Goal: Transaction & Acquisition: Purchase product/service

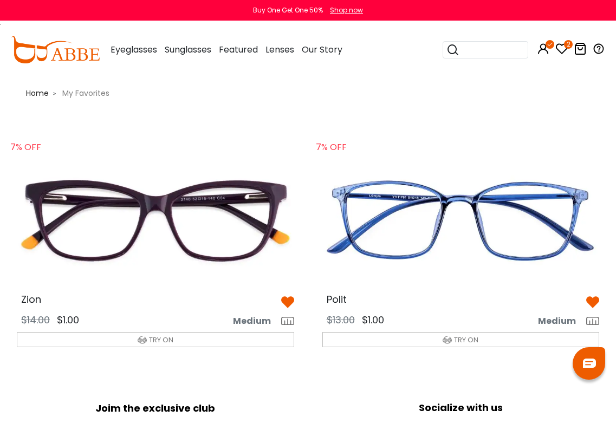
click at [76, 225] on img at bounding box center [155, 220] width 295 height 147
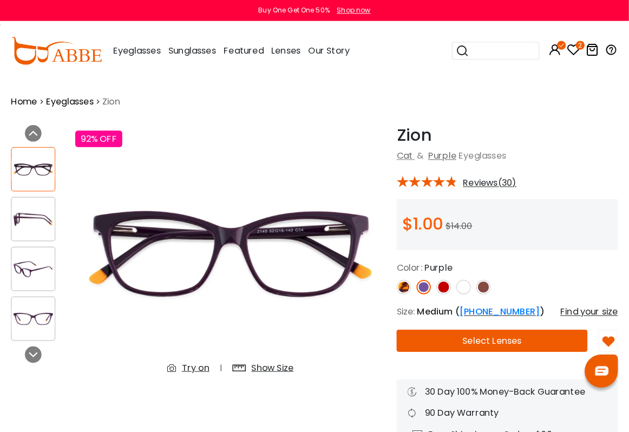
scroll to position [2, 0]
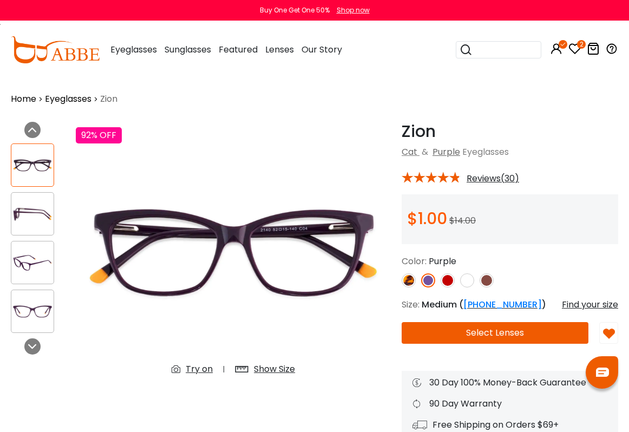
click at [518, 340] on button "Select Lenses" at bounding box center [495, 333] width 187 height 22
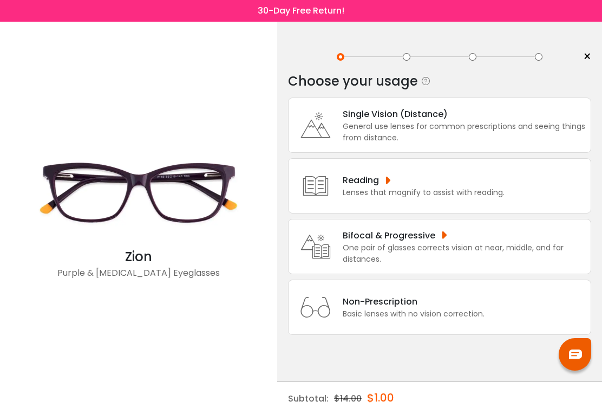
click at [495, 132] on div "General use lenses for common prescriptions and seeing things from distance." at bounding box center [464, 132] width 243 height 23
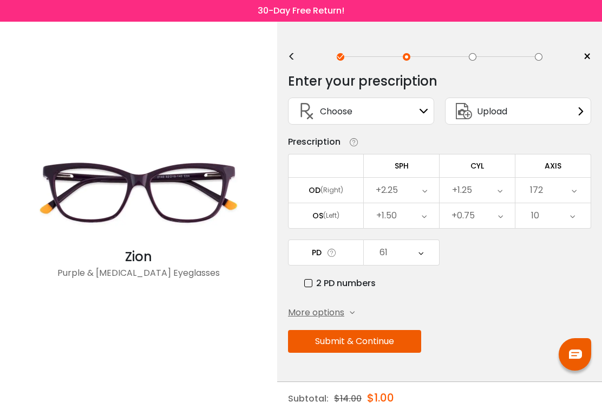
click at [401, 344] on button "Submit & Continue" at bounding box center [354, 341] width 133 height 23
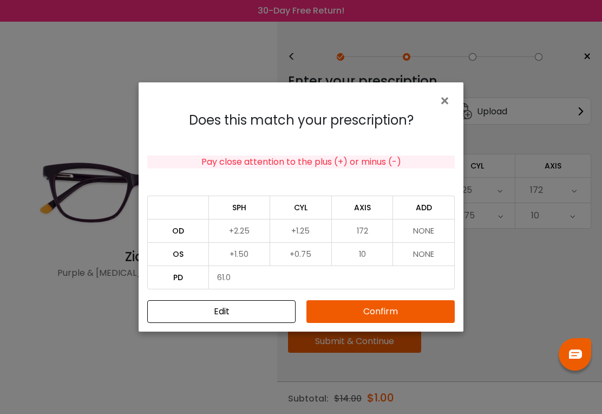
click at [420, 308] on button "Confirm" at bounding box center [380, 311] width 148 height 23
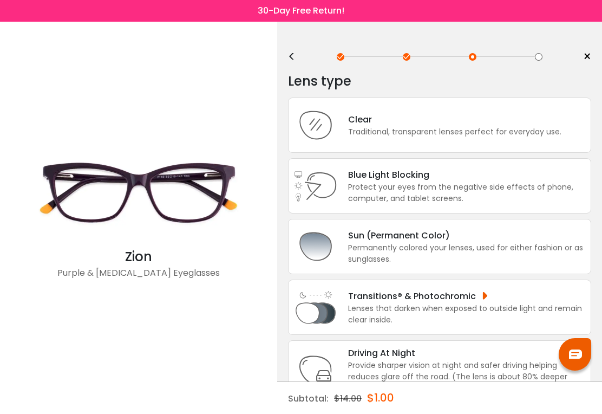
click at [526, 126] on div "Clear" at bounding box center [454, 120] width 213 height 14
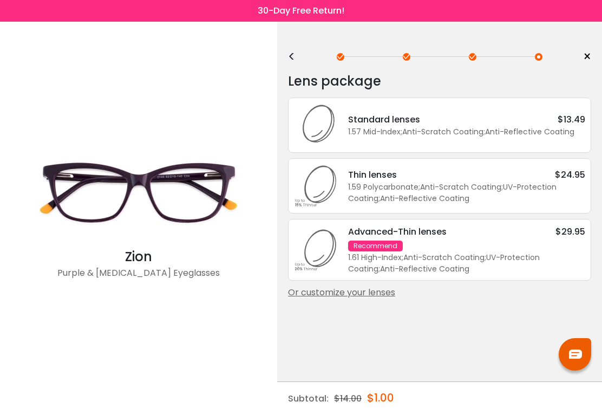
click at [380, 299] on div "Or customize your lenses" at bounding box center [439, 292] width 303 height 13
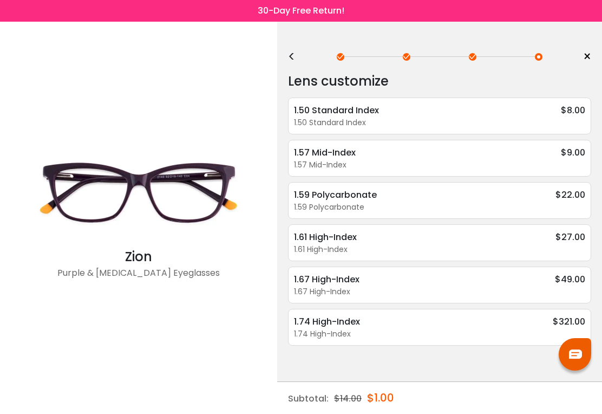
click at [542, 123] on div "1.50 Standard Index" at bounding box center [439, 122] width 291 height 11
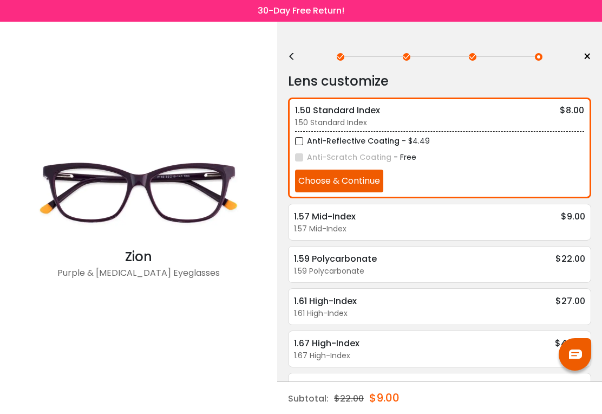
click at [383, 178] on button "Choose & Continue" at bounding box center [339, 180] width 88 height 23
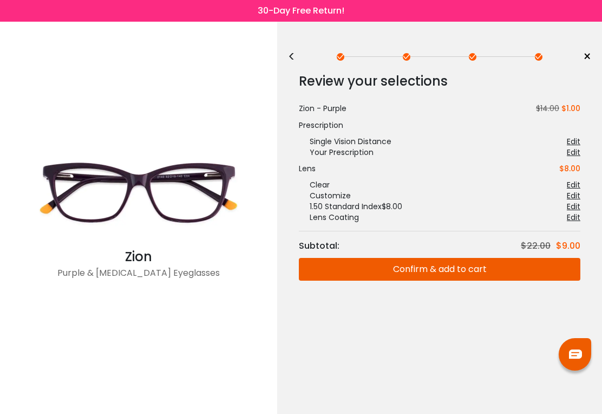
click at [478, 272] on button "Confirm & add to cart" at bounding box center [440, 269] width 282 height 23
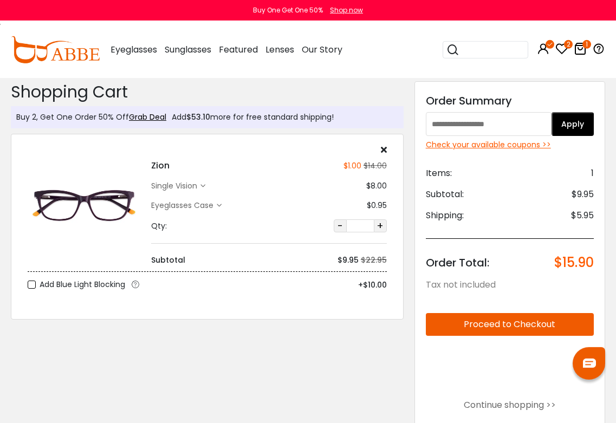
click at [507, 120] on input "text" at bounding box center [489, 124] width 126 height 24
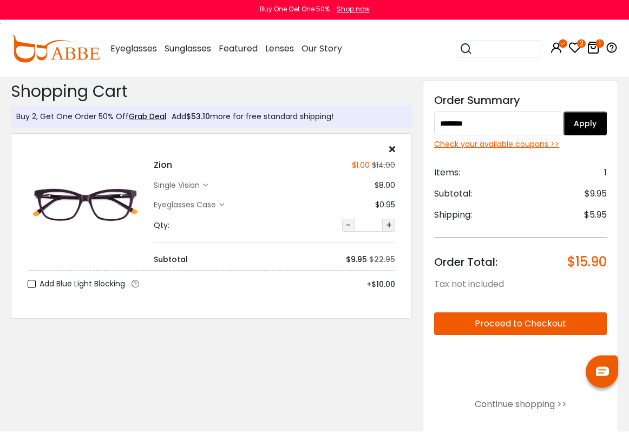
scroll to position [2, 0]
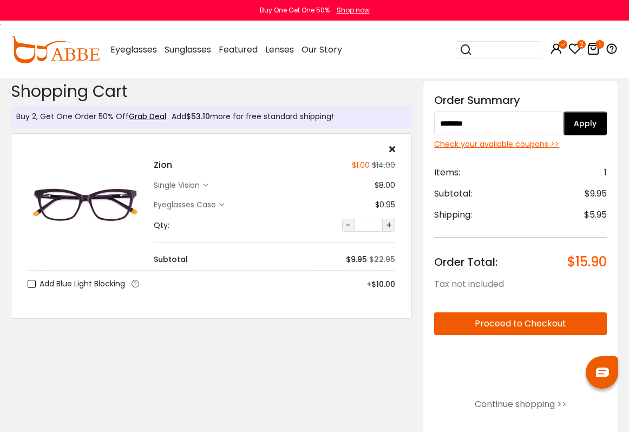
type input "********"
click at [593, 130] on button "Apply" at bounding box center [585, 124] width 43 height 24
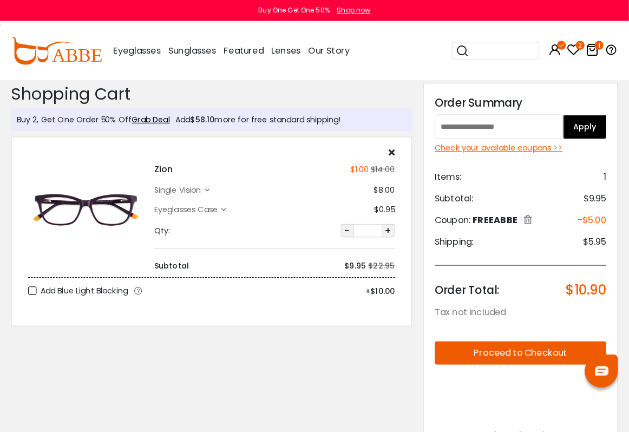
scroll to position [2, 0]
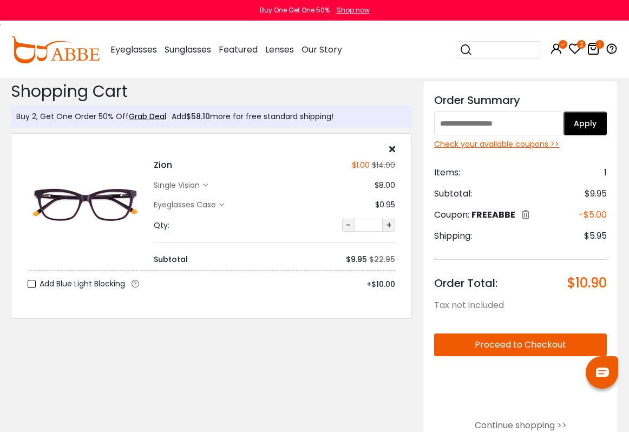
click at [529, 150] on div "Check your available coupons >>" at bounding box center [520, 144] width 173 height 11
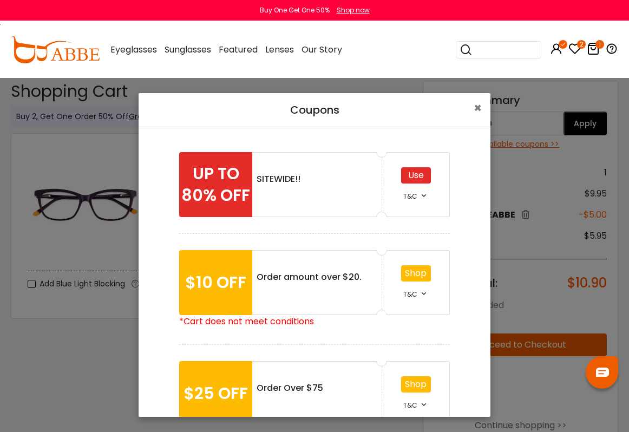
scroll to position [0, 0]
click at [429, 191] on div "Use T&C" at bounding box center [416, 184] width 68 height 65
click at [420, 182] on div "Use" at bounding box center [416, 175] width 30 height 16
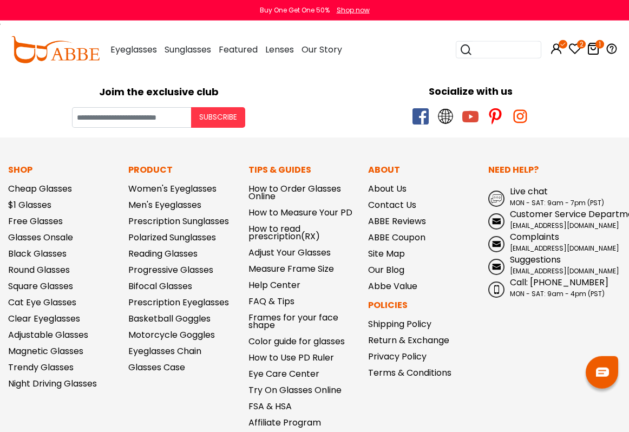
scroll to position [755, 0]
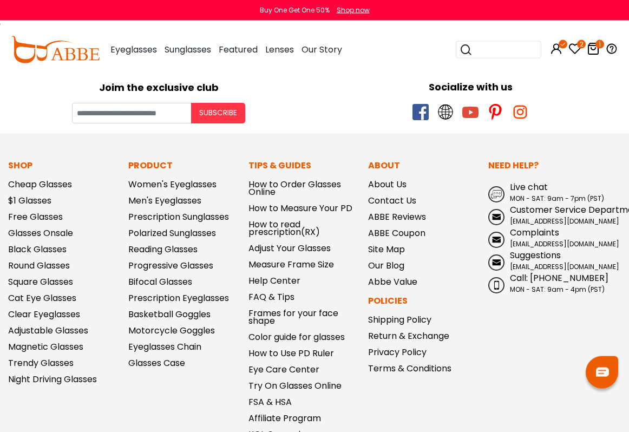
click at [29, 217] on link "Free Glasses" at bounding box center [35, 217] width 55 height 12
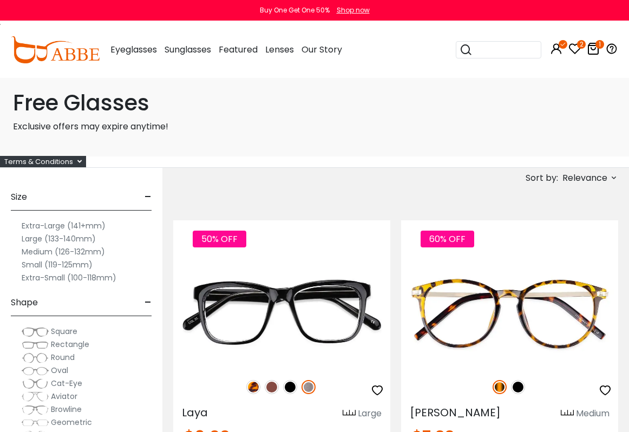
click at [76, 161] on div "Terms & Conditions" at bounding box center [43, 161] width 86 height 11
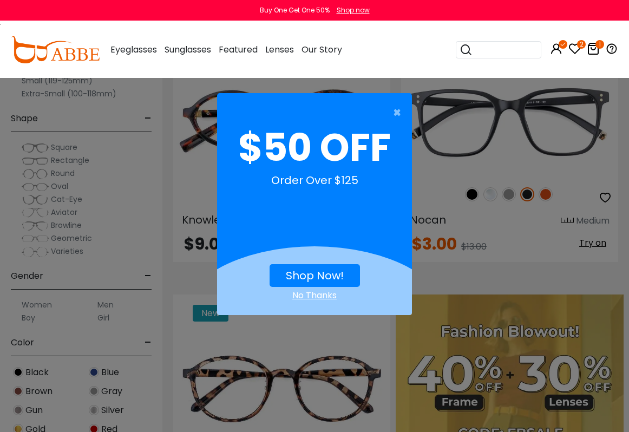
scroll to position [520, 0]
click at [402, 111] on span "×" at bounding box center [400, 113] width 14 height 22
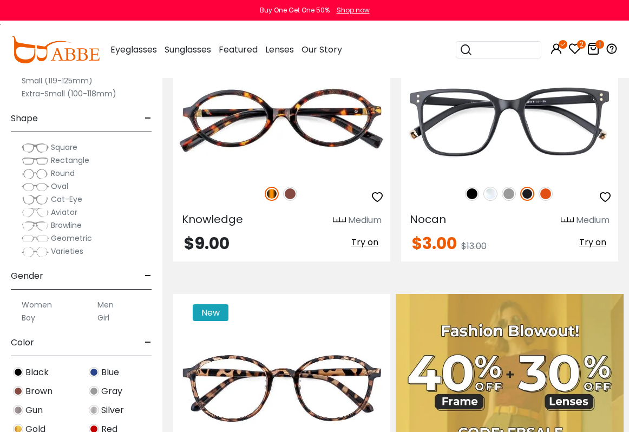
click at [575, 49] on icon at bounding box center [574, 48] width 13 height 13
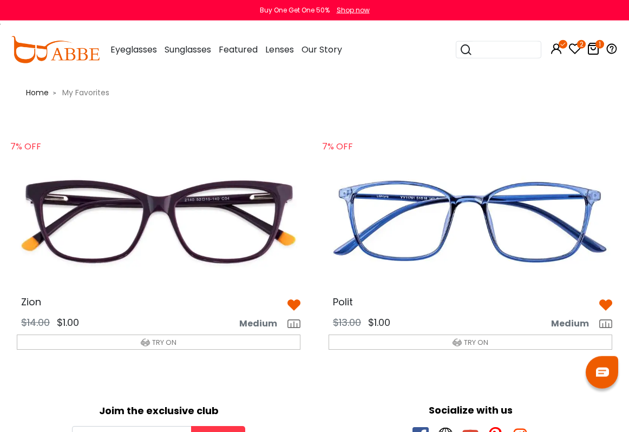
click at [579, 220] on img at bounding box center [470, 222] width 301 height 151
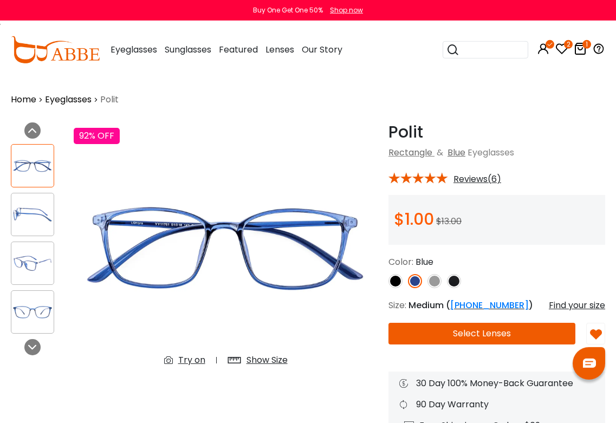
click at [521, 335] on button "Select Lenses" at bounding box center [481, 334] width 187 height 22
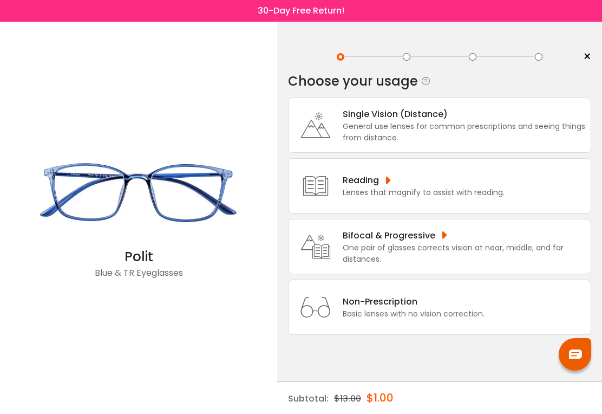
click at [544, 122] on div "General use lenses for common prescriptions and seeing things from distance." at bounding box center [464, 132] width 243 height 23
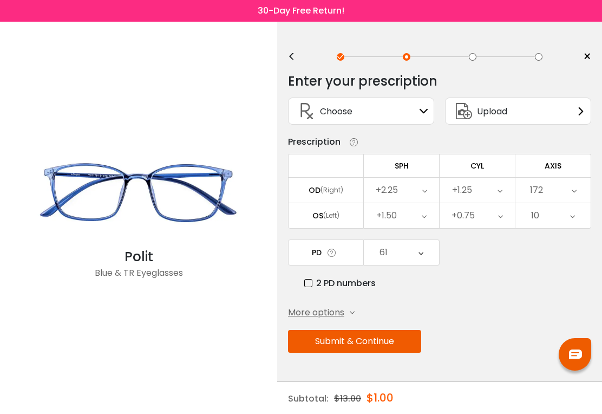
click at [412, 346] on button "Submit & Continue" at bounding box center [354, 341] width 133 height 23
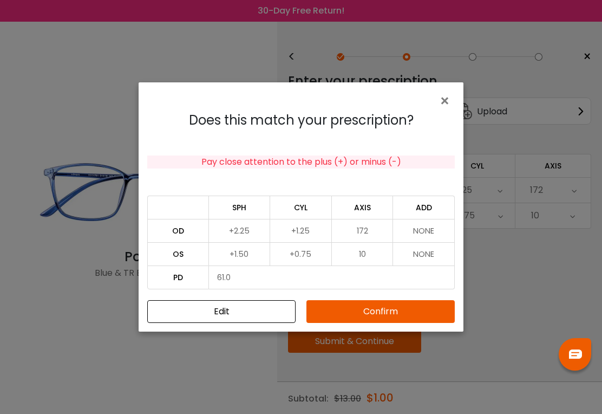
click at [434, 309] on button "Confirm" at bounding box center [380, 311] width 148 height 23
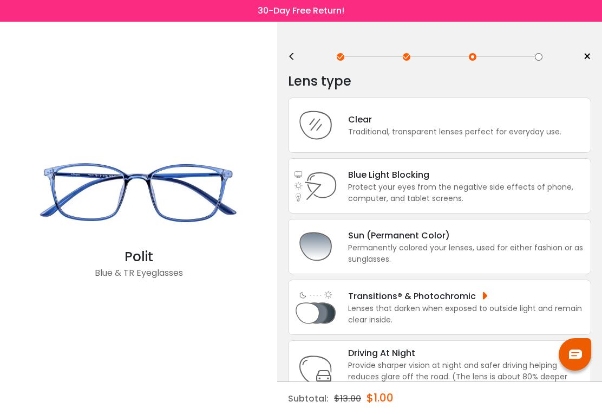
click at [502, 134] on div "Traditional, transparent lenses perfect for everyday use." at bounding box center [454, 131] width 213 height 11
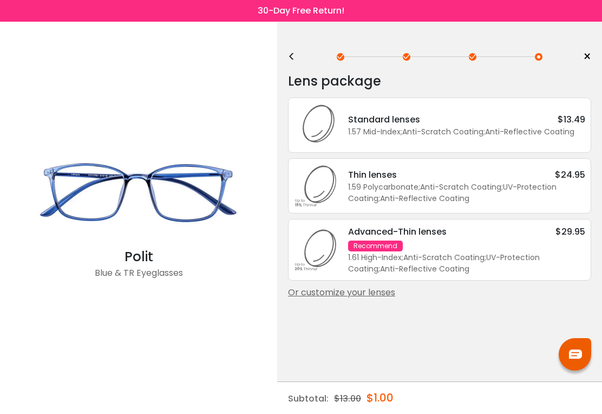
click at [391, 299] on div "Or customize your lenses" at bounding box center [439, 292] width 303 height 13
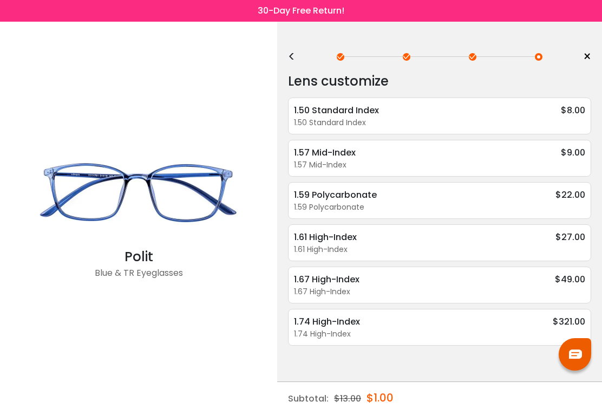
click at [571, 115] on span "$8.00" at bounding box center [573, 110] width 24 height 14
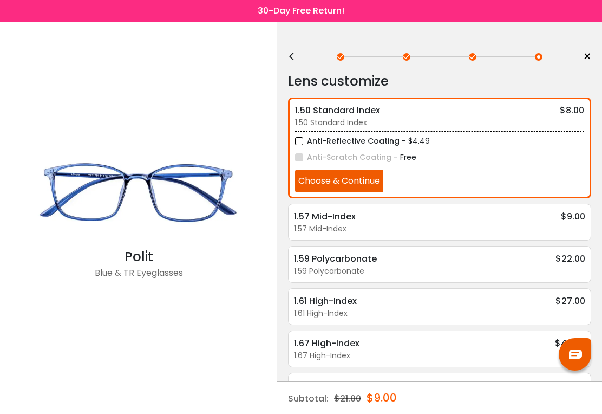
click at [383, 176] on button "Choose & Continue" at bounding box center [339, 180] width 88 height 23
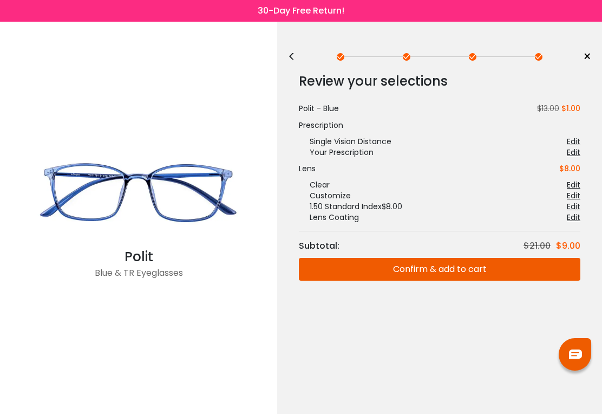
click at [470, 275] on button "Confirm & add to cart" at bounding box center [440, 269] width 282 height 23
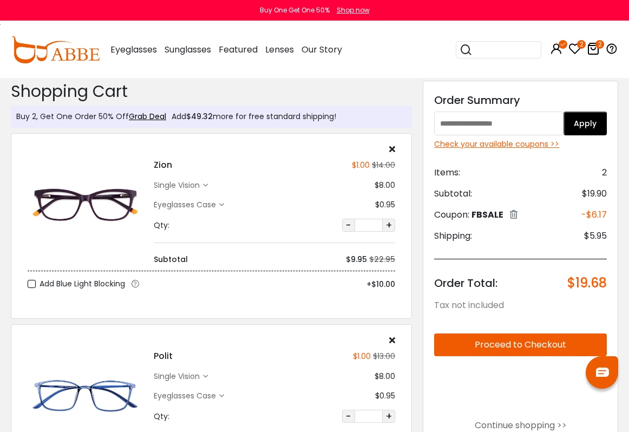
click at [518, 213] on icon at bounding box center [514, 214] width 8 height 9
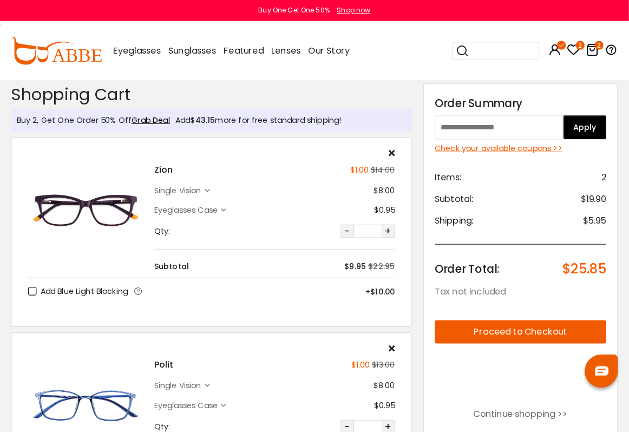
scroll to position [2, 0]
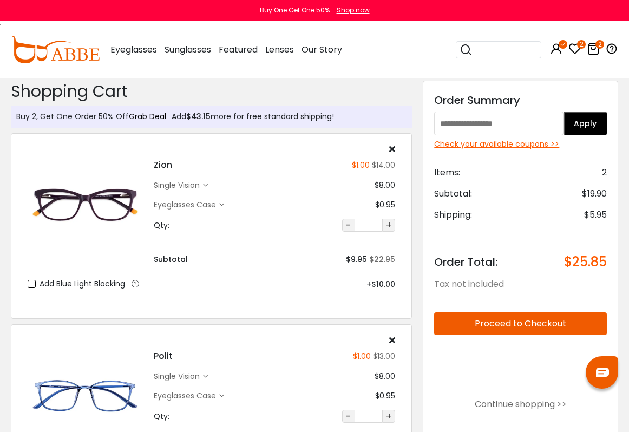
click at [549, 122] on input "text" at bounding box center [498, 124] width 129 height 24
type input "********"
click at [596, 122] on button "Apply" at bounding box center [585, 124] width 43 height 24
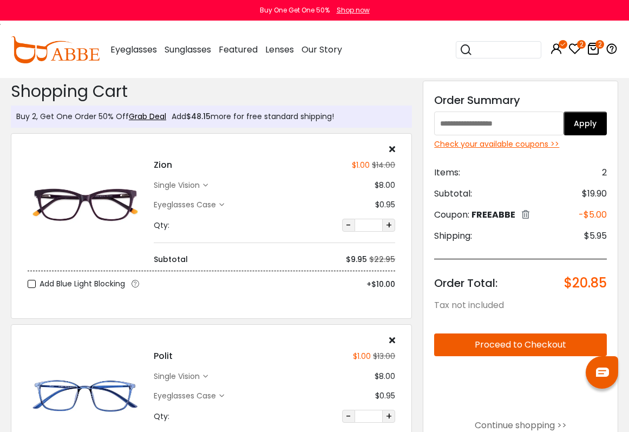
click at [397, 344] on div "Polit $1.00 $13.00 single vision $8.00 $0.95" at bounding box center [274, 396] width 252 height 121
click at [397, 340] on div "Polit $1.00 $13.00 single vision $8.00 $0.95" at bounding box center [274, 396] width 252 height 121
click at [398, 342] on div "Polit $1.00 $13.00 single vision $8.00 $0.95" at bounding box center [274, 396] width 252 height 121
click at [395, 344] on icon at bounding box center [392, 340] width 6 height 9
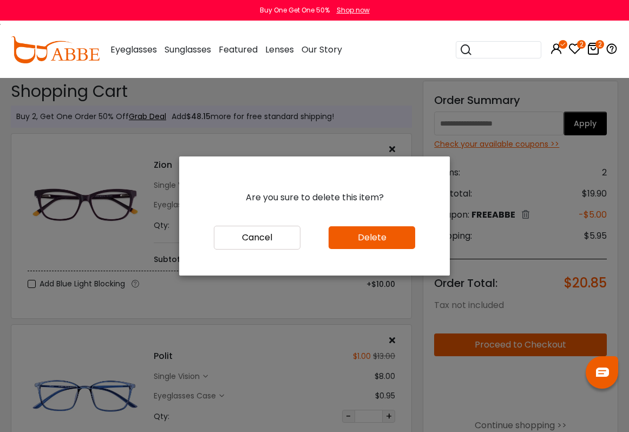
click at [398, 245] on button "Delete" at bounding box center [372, 237] width 87 height 23
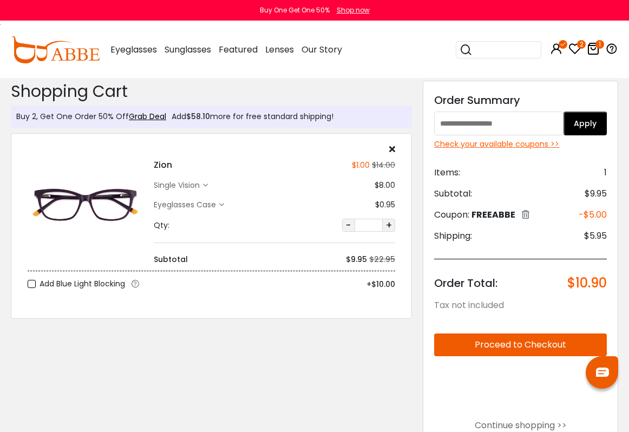
click at [562, 342] on button "Proceed to Checkout" at bounding box center [520, 344] width 173 height 23
